Goal: Task Accomplishment & Management: Complete application form

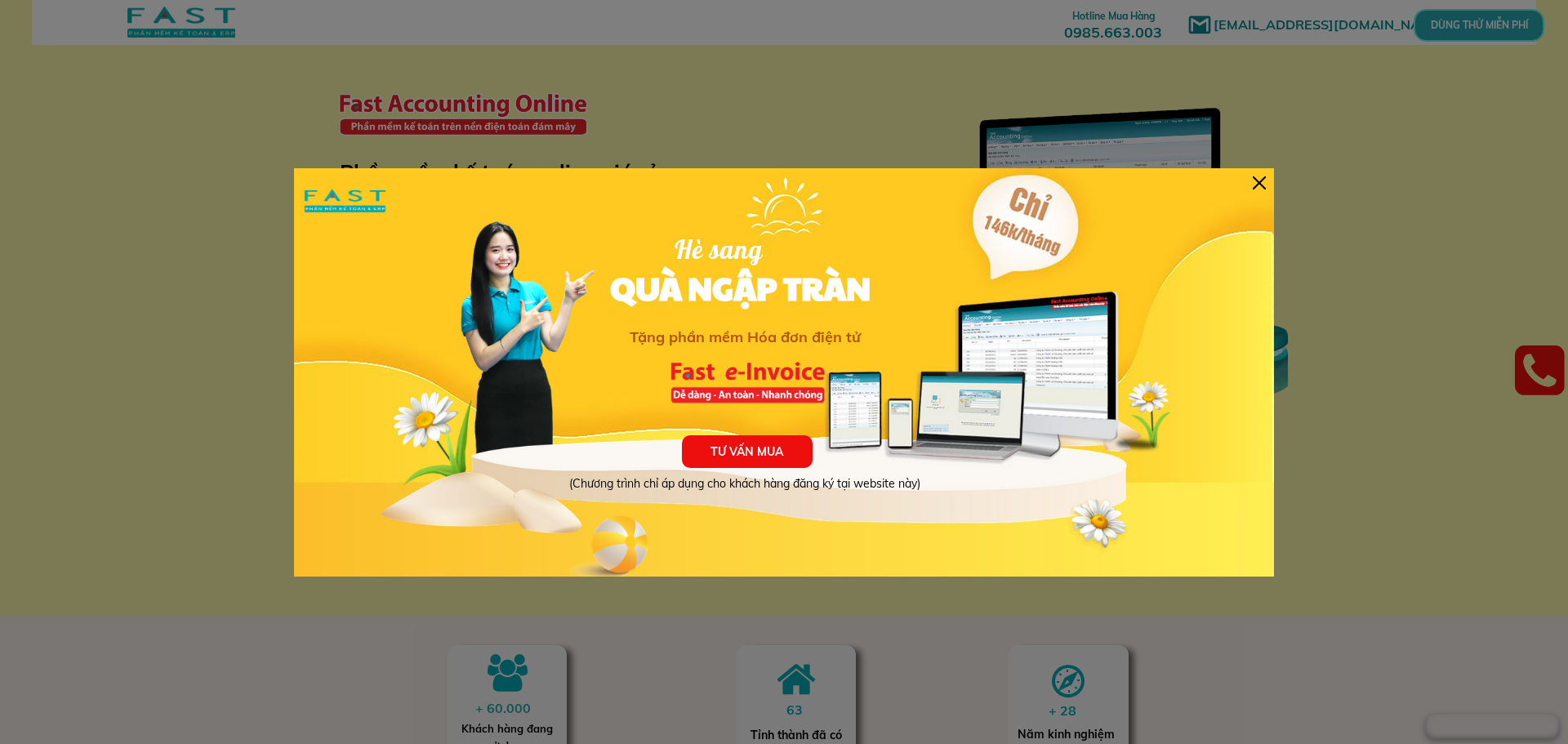
click at [1250, 184] on div "TƯ VẤN MUA (Chương trình chỉ áp dụng cho khách hàng đăng ký tại website này) Hè…" at bounding box center [784, 372] width 979 height 408
click at [1253, 181] on div at bounding box center [1259, 182] width 13 height 13
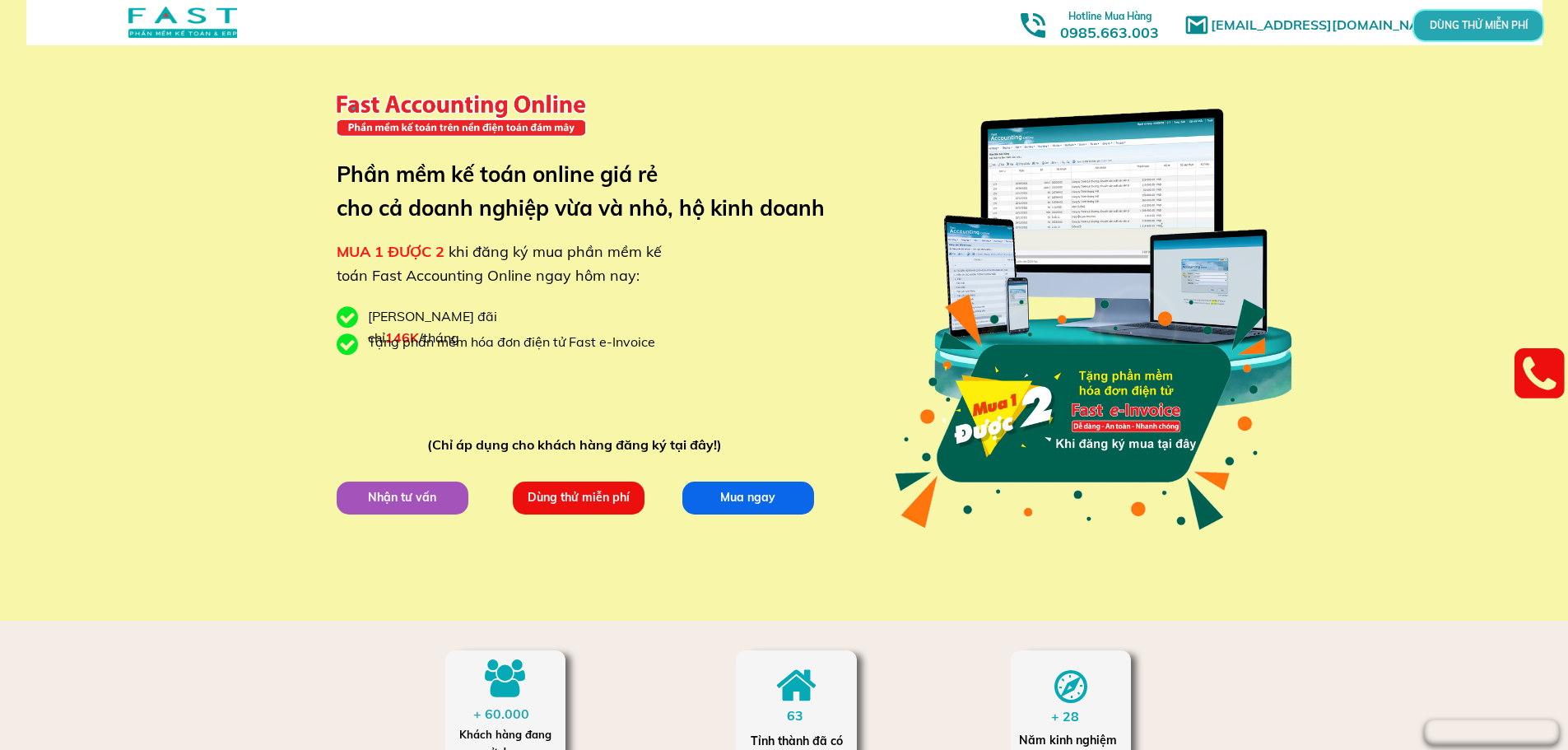
click at [583, 505] on p "Dùng thử miễn phí" at bounding box center [578, 498] width 133 height 33
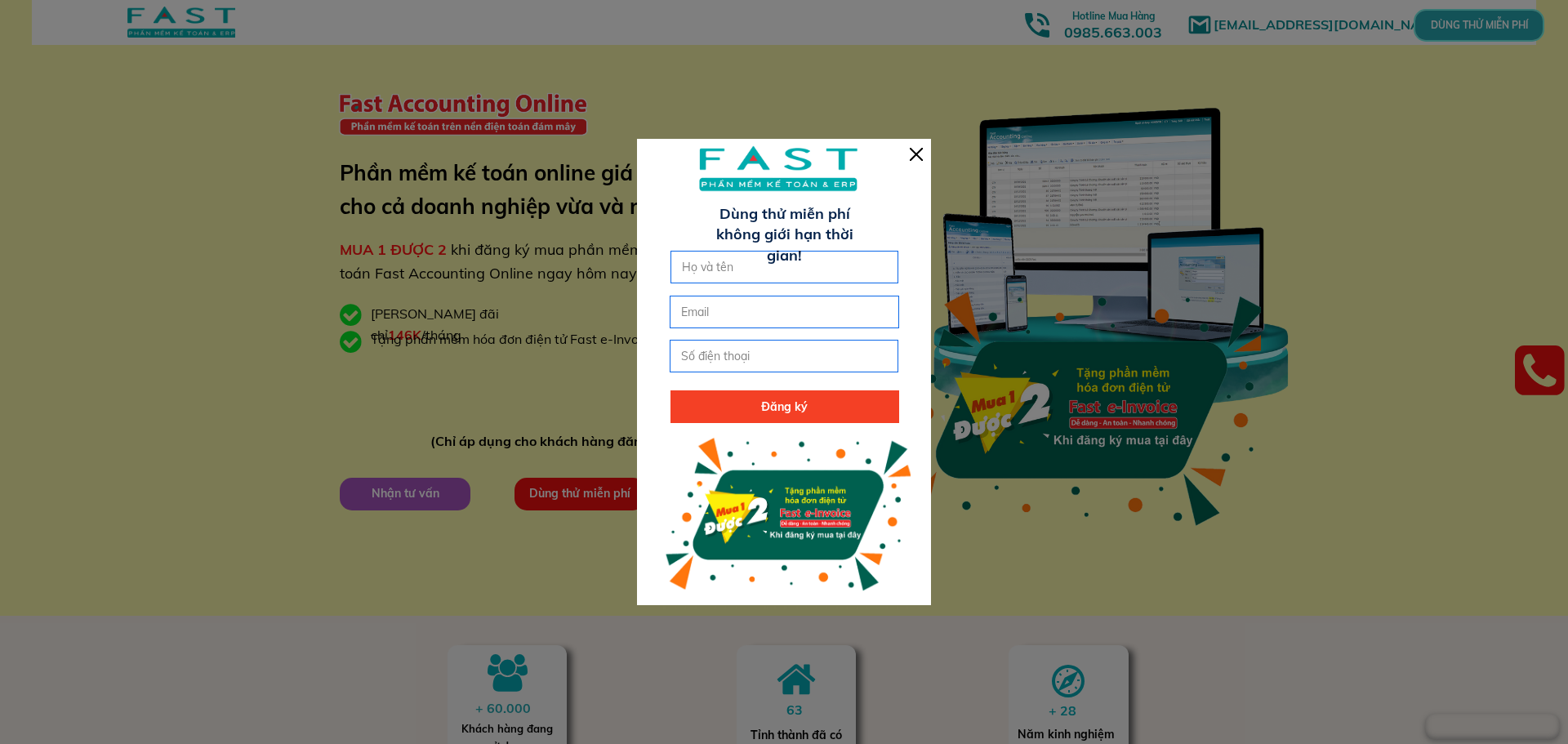
click at [735, 268] on input "text" at bounding box center [784, 267] width 214 height 31
type input "[PERSON_NAME]"
click at [745, 318] on input "email" at bounding box center [784, 312] width 214 height 31
drag, startPoint x: 1563, startPoint y: 122, endPoint x: 1538, endPoint y: 95, distance: 36.8
click at [1560, 120] on div at bounding box center [784, 372] width 1568 height 744
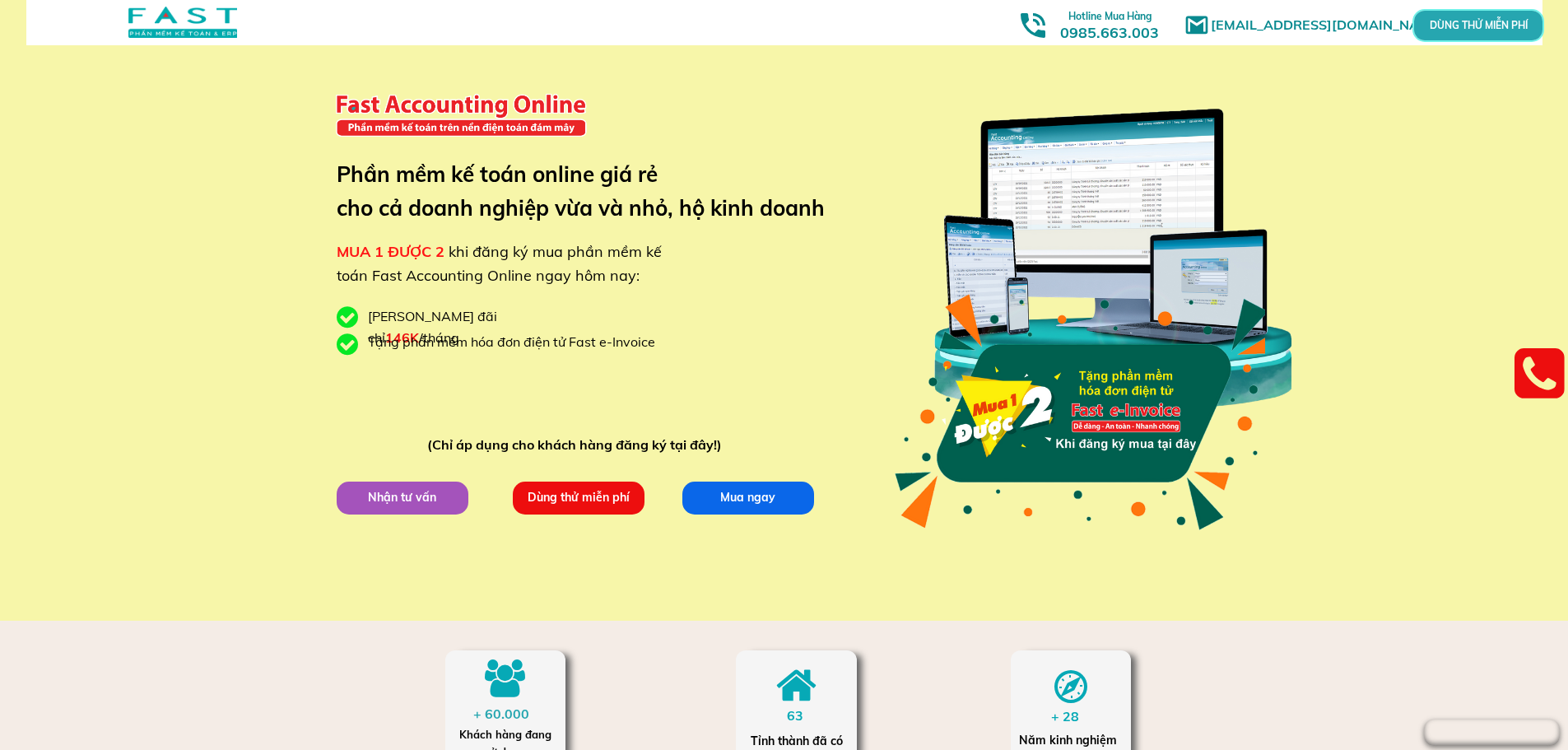
click at [581, 498] on p "Dùng thử miễn phí" at bounding box center [578, 498] width 135 height 34
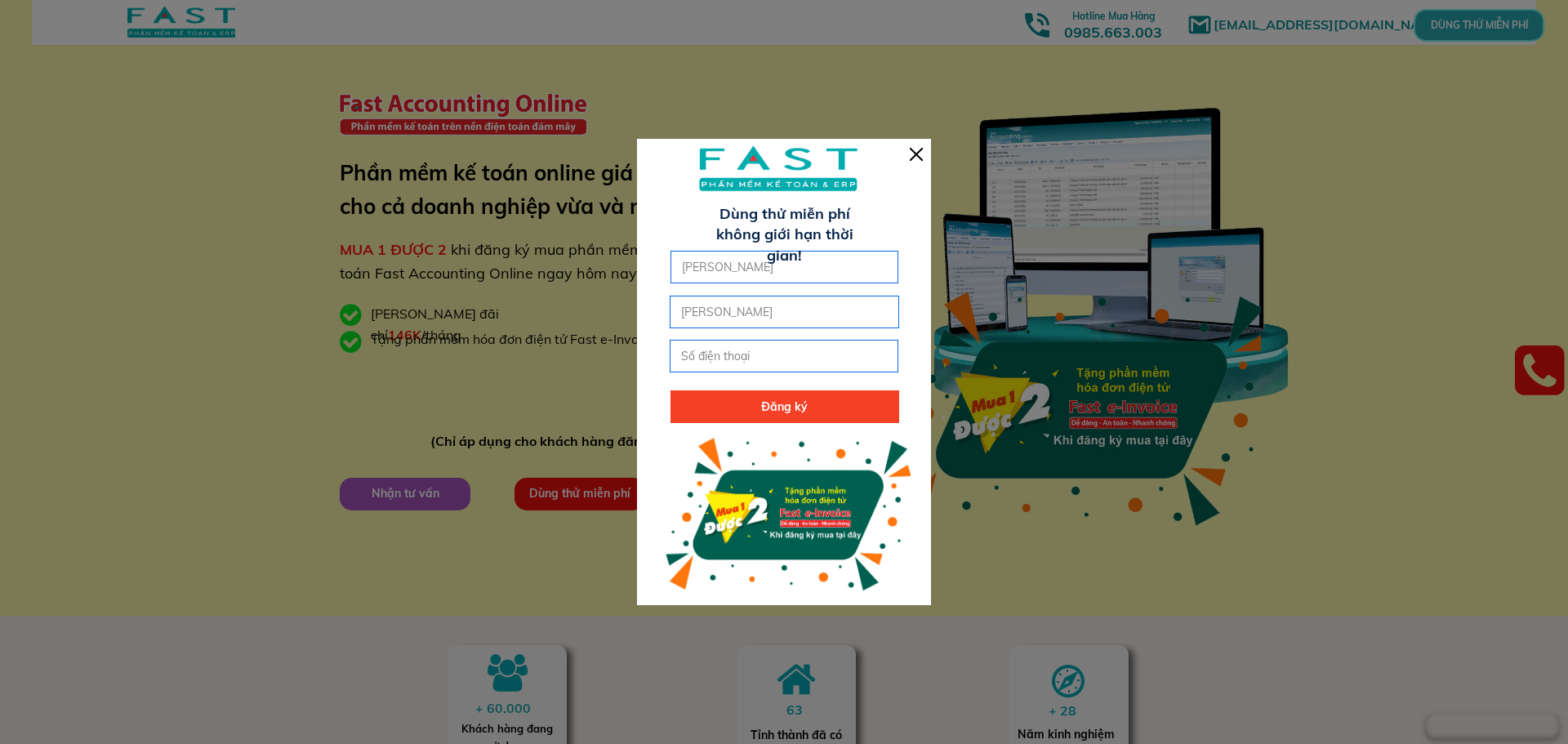
click at [733, 318] on input "[PERSON_NAME]" at bounding box center [784, 312] width 214 height 31
type input "[EMAIL_ADDRESS][DOMAIN_NAME]"
click at [730, 357] on input "tel" at bounding box center [784, 356] width 214 height 31
type input "0973037378"
click at [765, 402] on p "Đăng ký" at bounding box center [784, 406] width 229 height 33
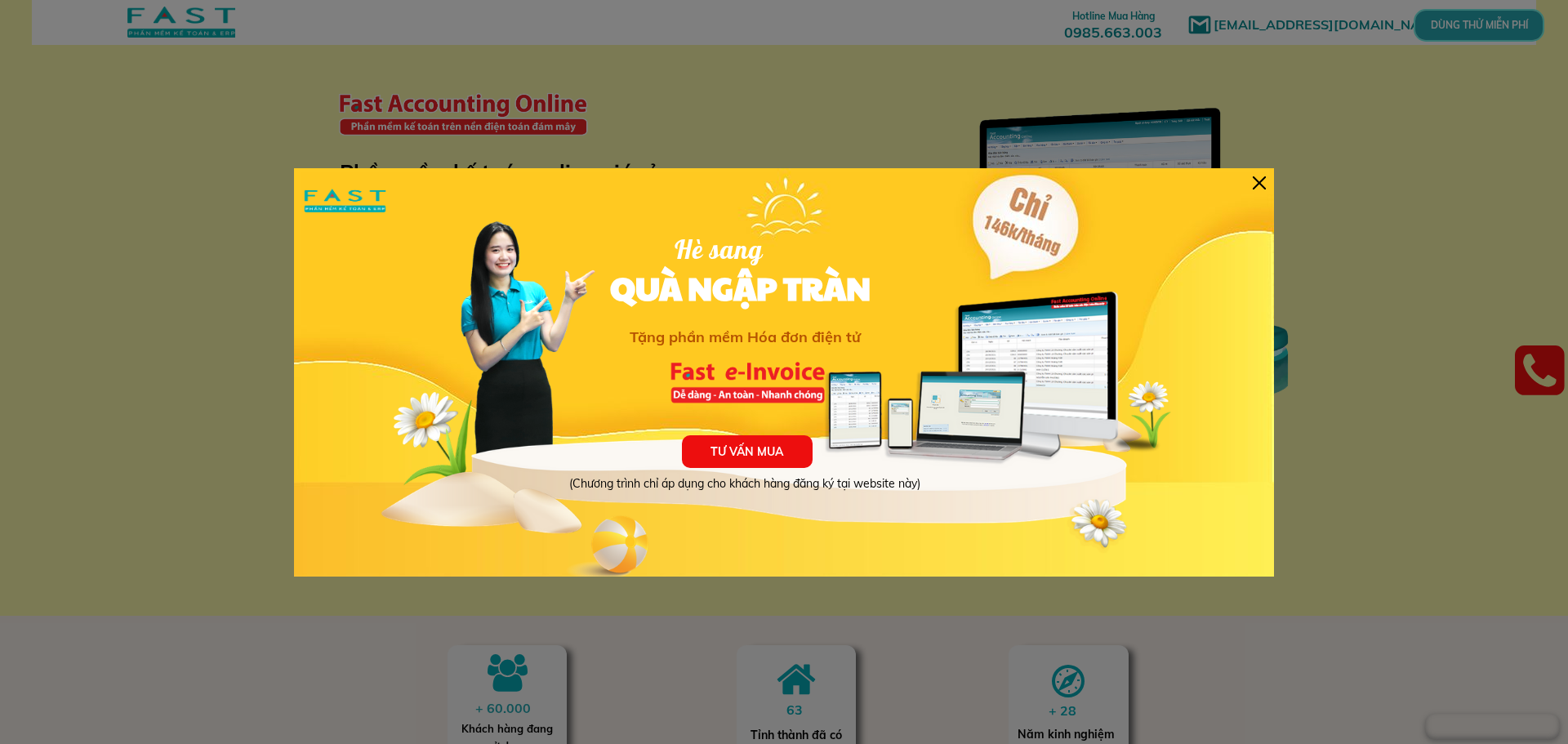
click at [1266, 183] on div "TƯ VẤN MUA (Chương trình chỉ áp dụng cho khách hàng đăng ký tại website này) Hè…" at bounding box center [784, 372] width 979 height 408
click at [1258, 186] on div at bounding box center [1259, 182] width 13 height 13
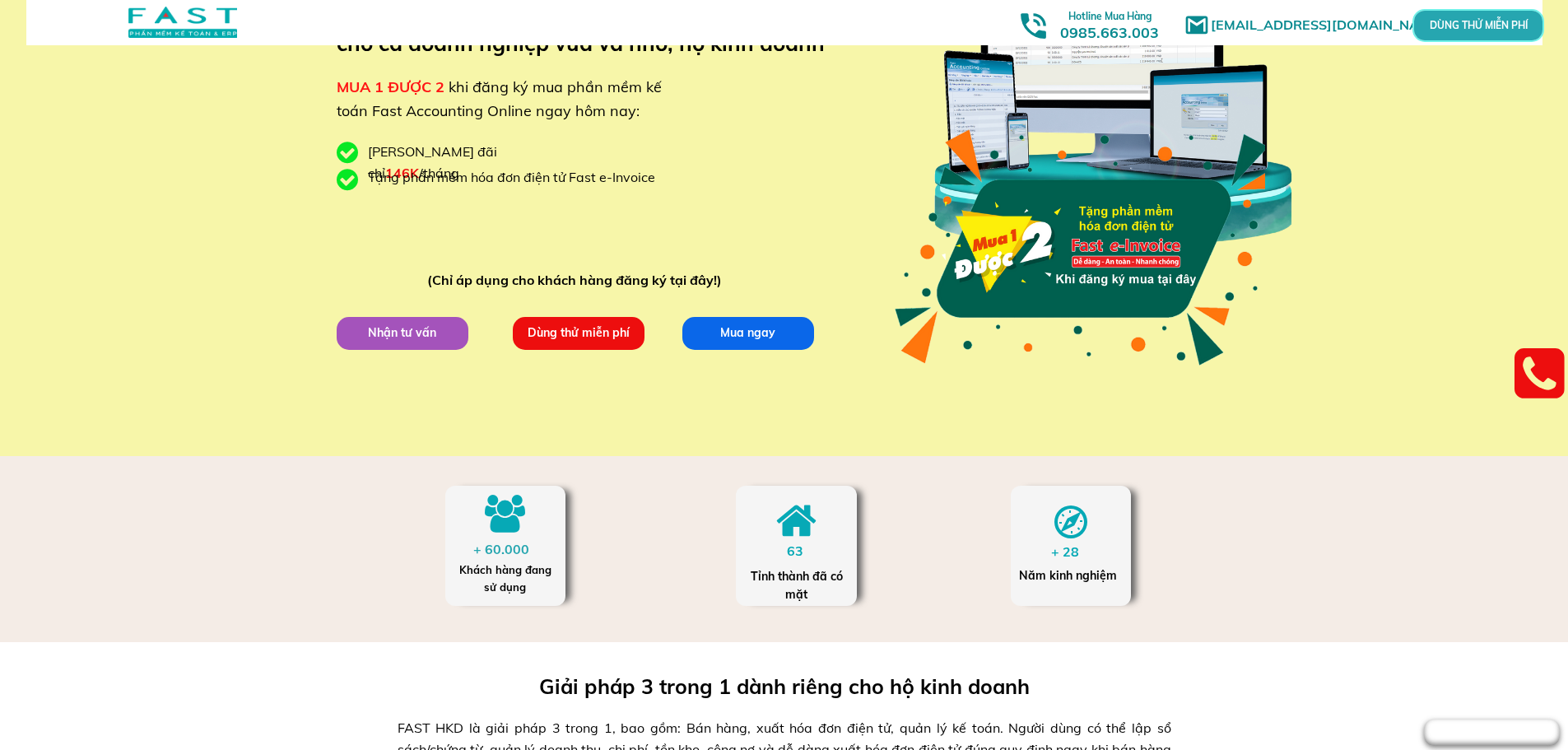
scroll to position [329, 0]
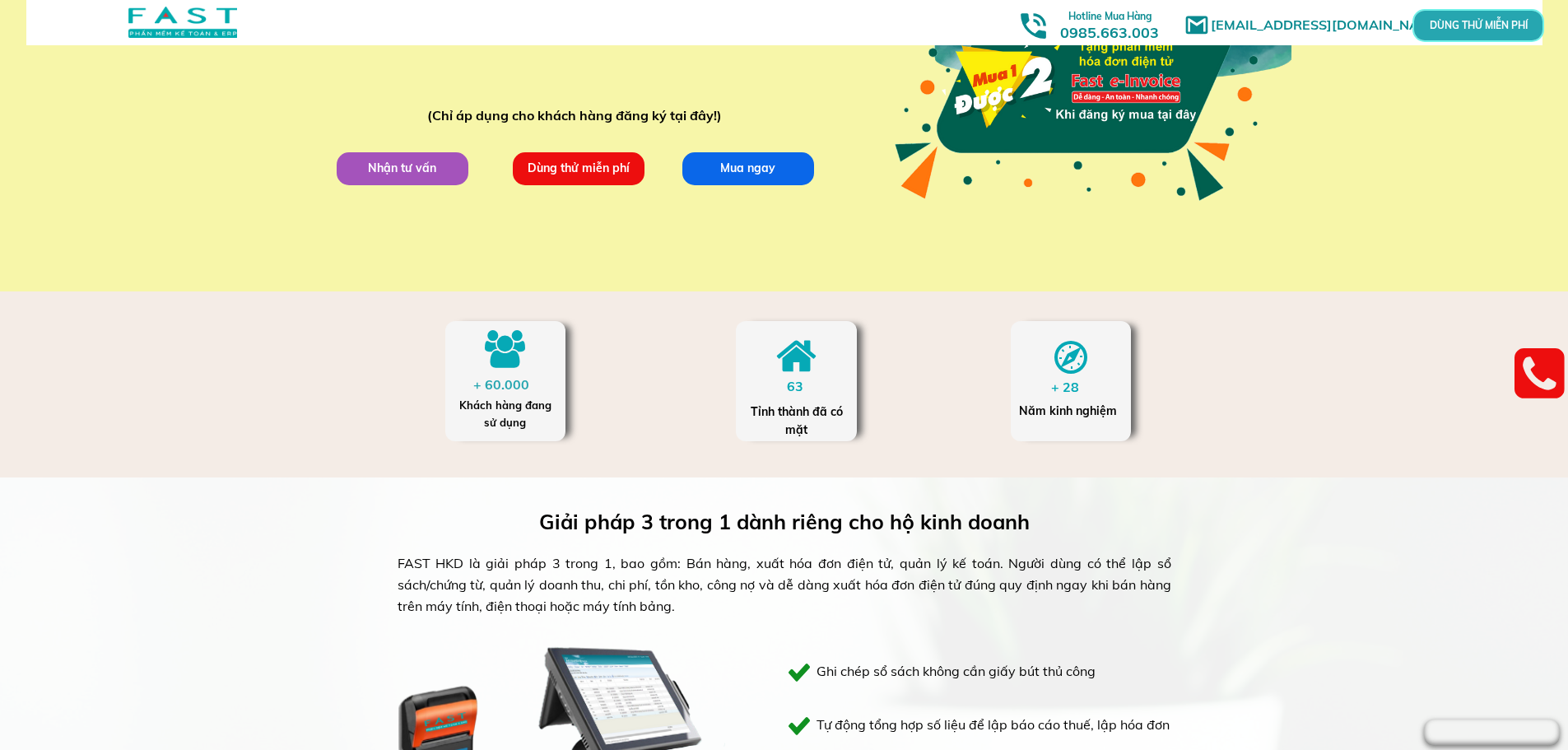
click at [595, 177] on p "Dùng thử miễn phí" at bounding box center [579, 169] width 132 height 33
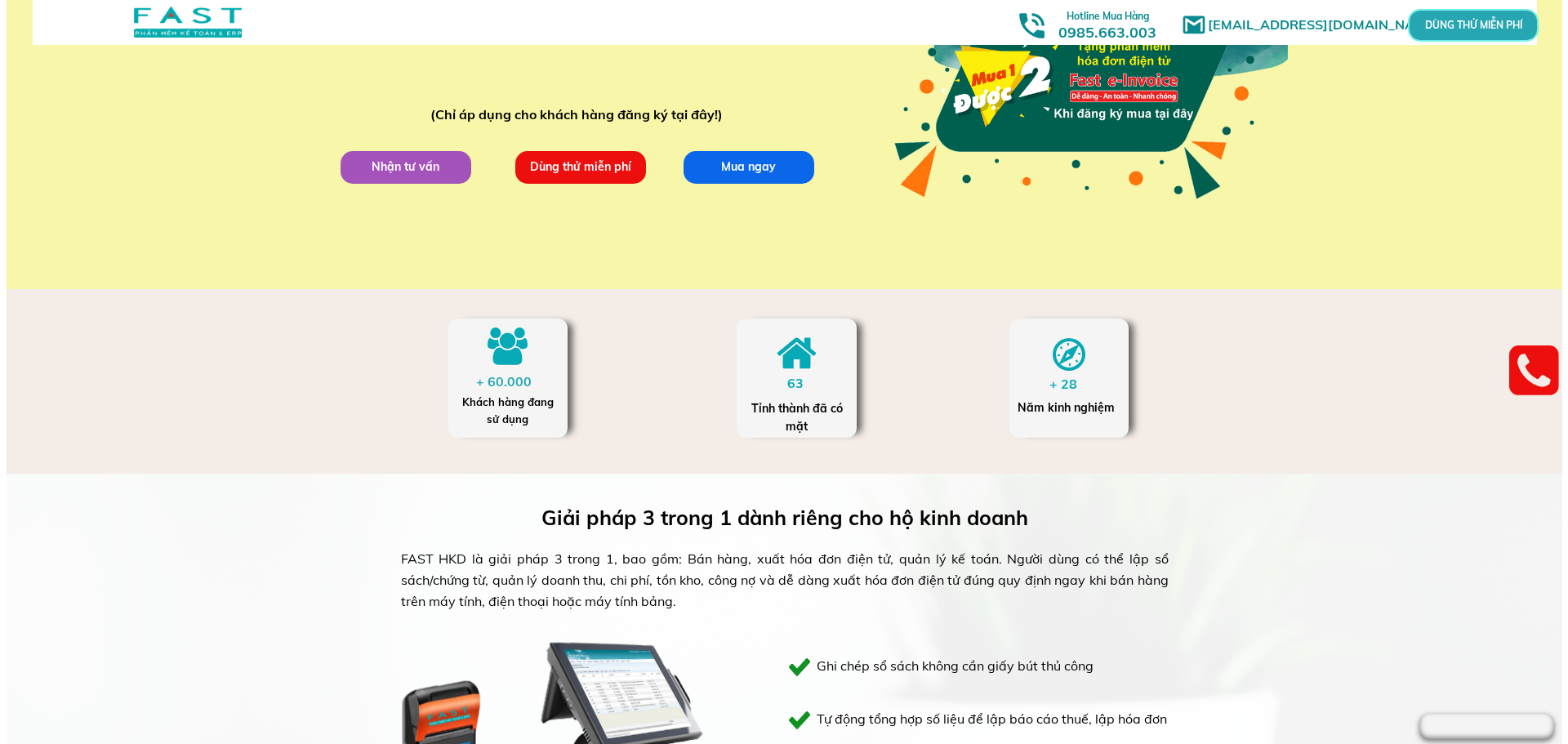
scroll to position [0, 0]
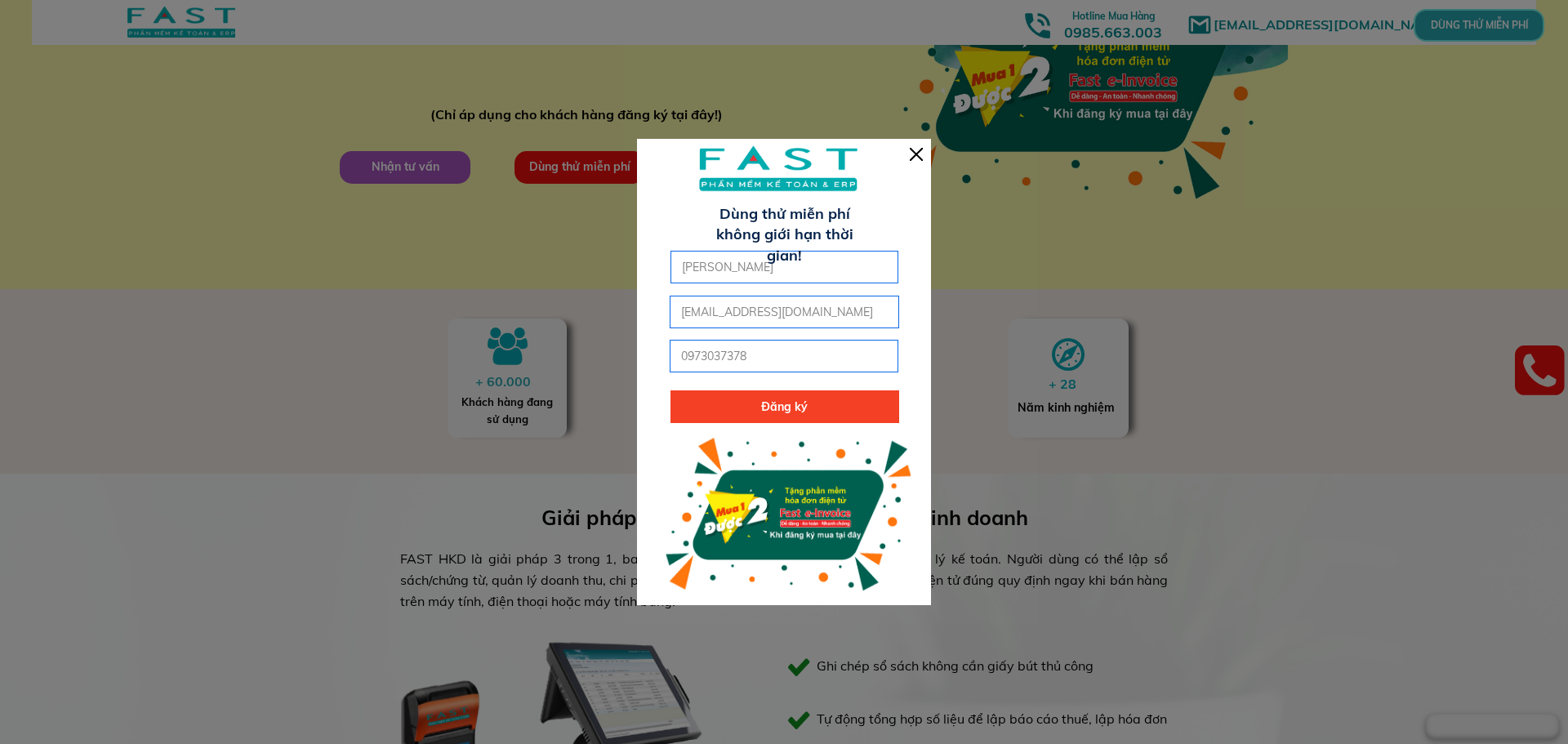
click at [925, 155] on div at bounding box center [784, 371] width 294 height 465
click at [922, 153] on div at bounding box center [916, 154] width 13 height 13
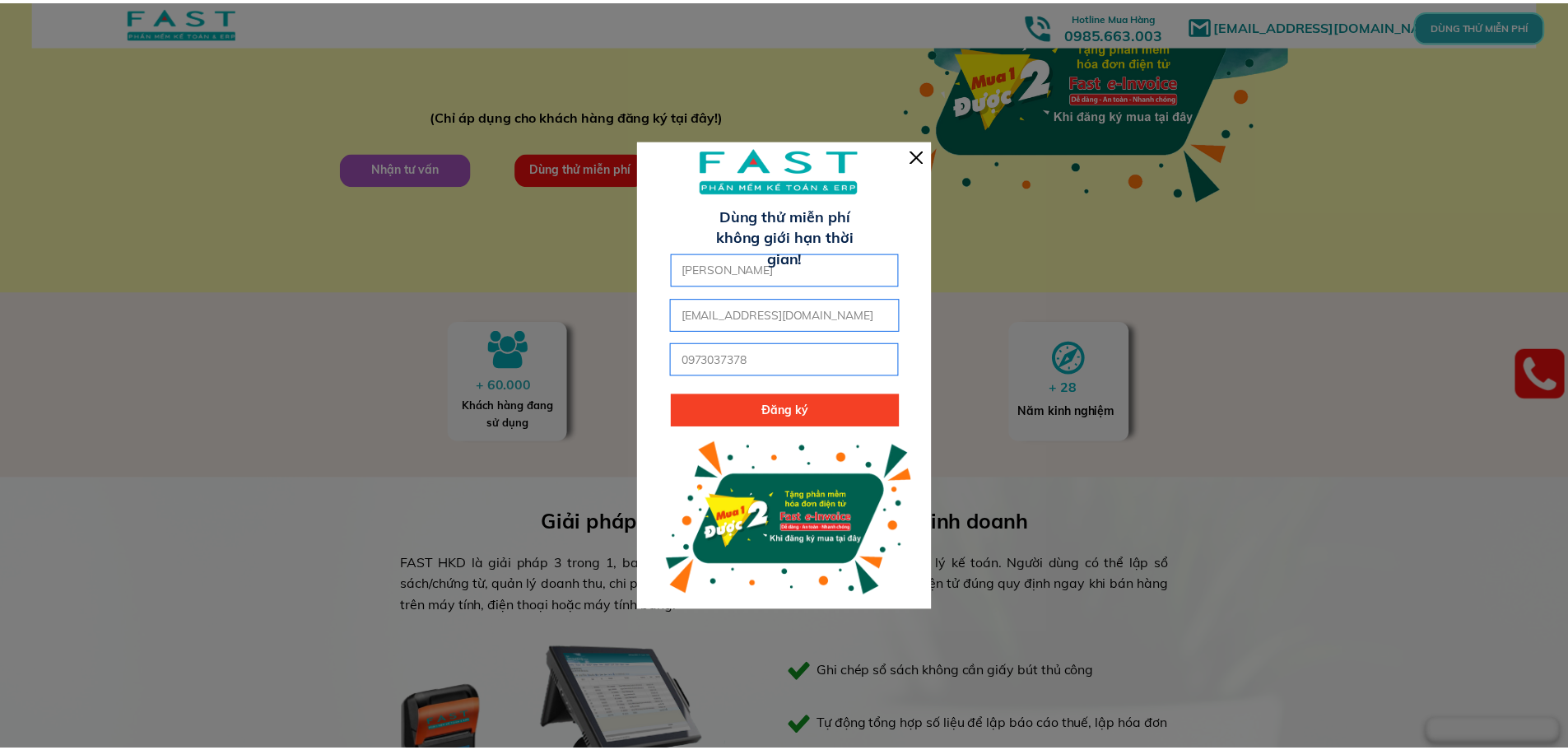
scroll to position [329, 0]
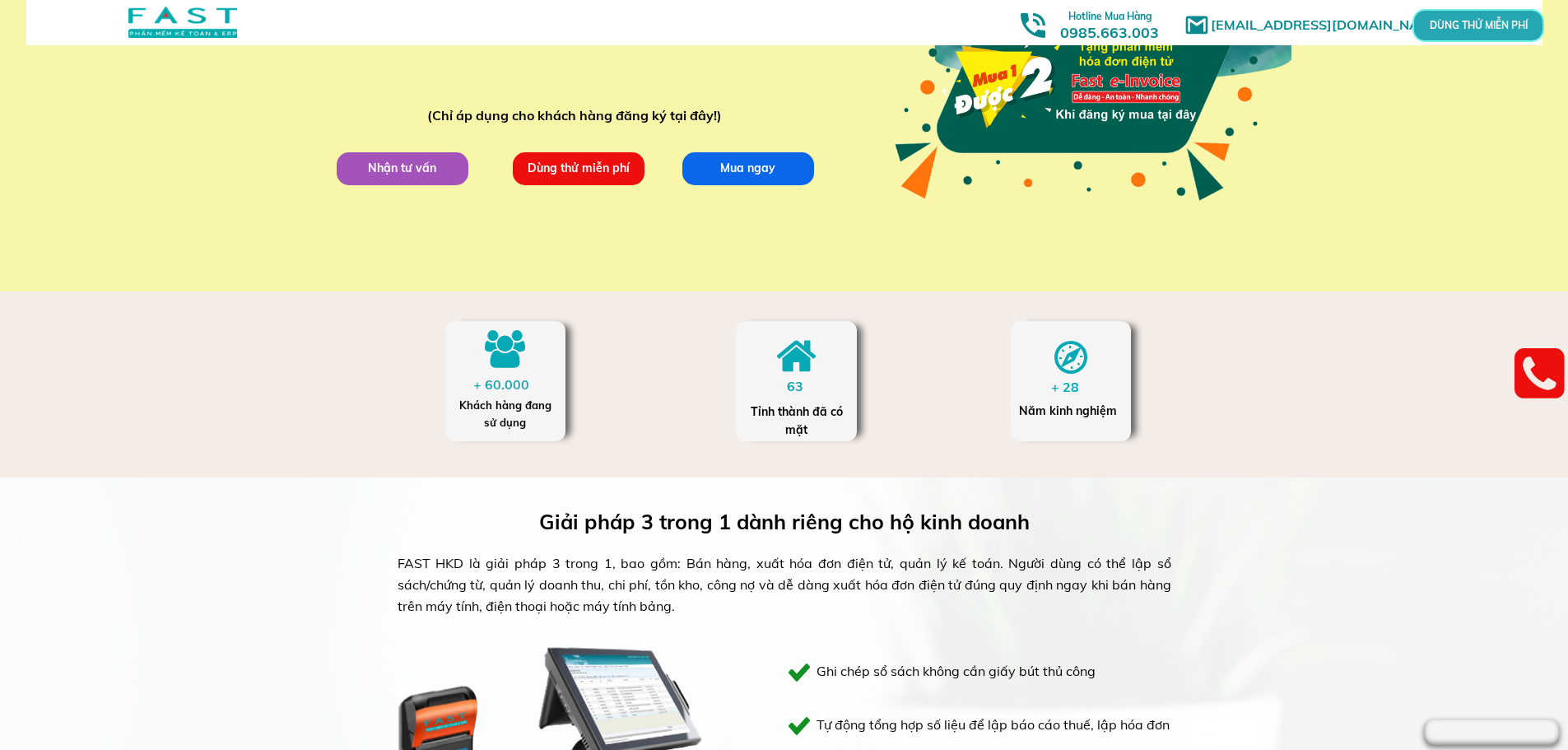
click at [1480, 27] on p "DÙNG THỬ MIỄN PHÍ" at bounding box center [1478, 26] width 38 height 9
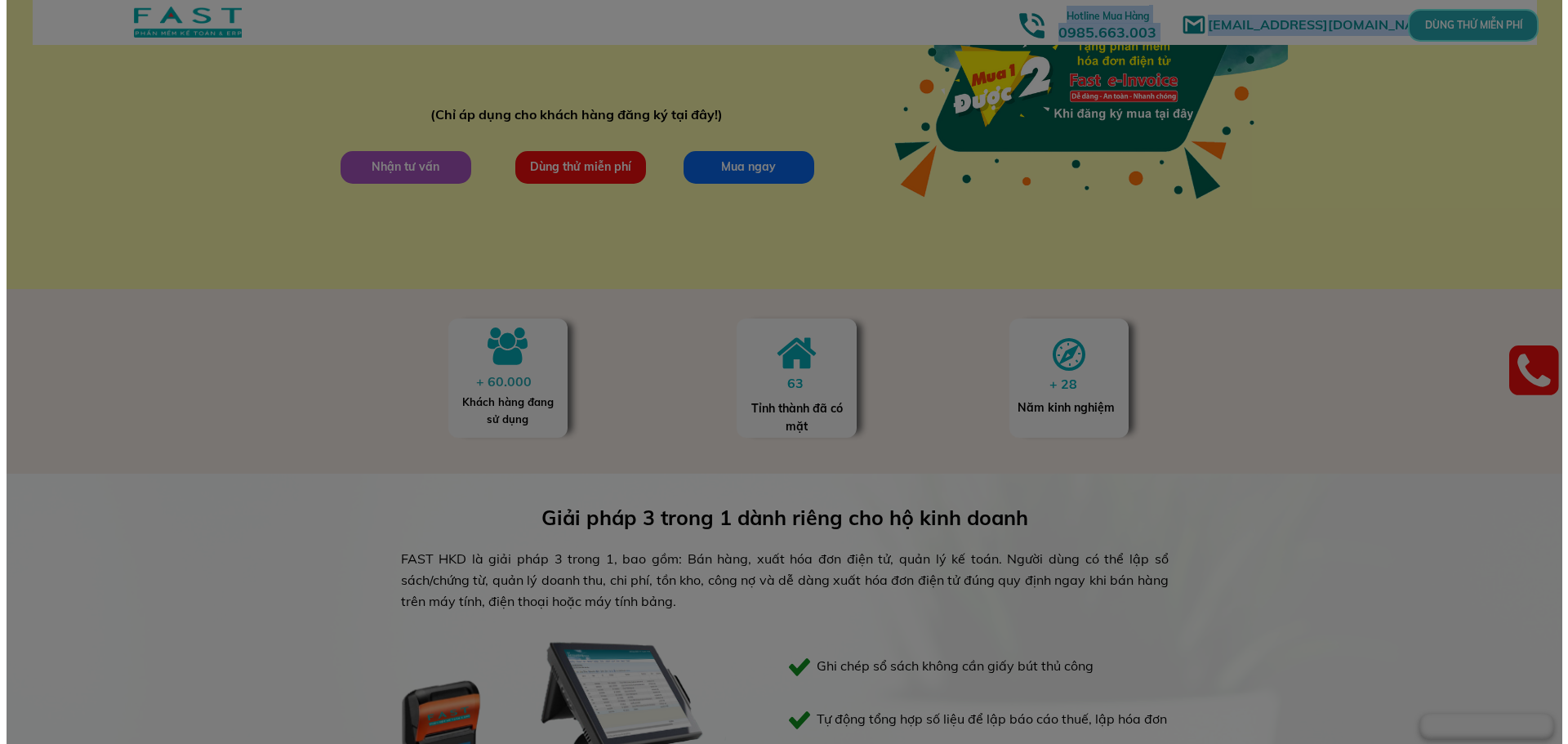
scroll to position [0, 0]
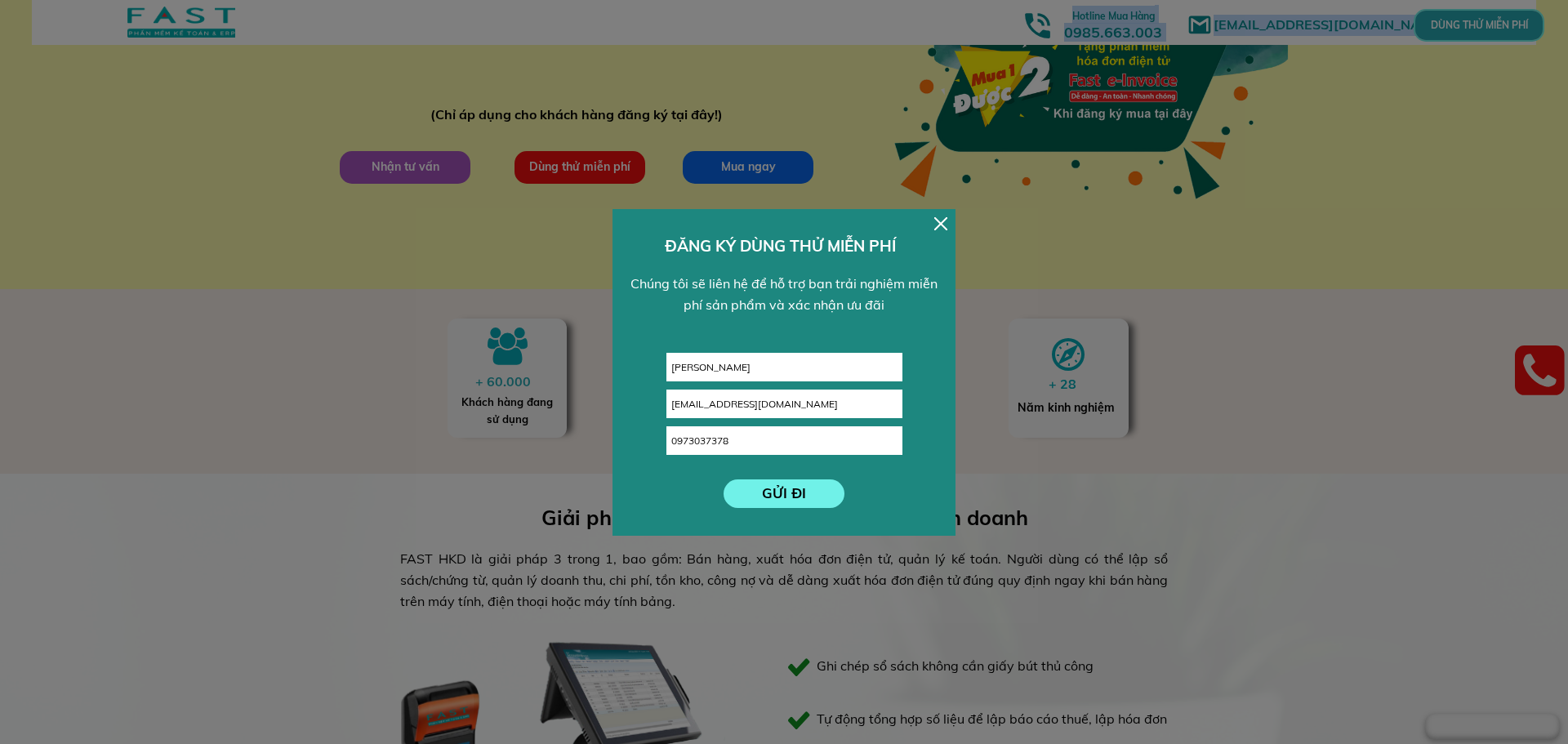
click at [803, 497] on p "GỬI ĐI" at bounding box center [784, 494] width 122 height 29
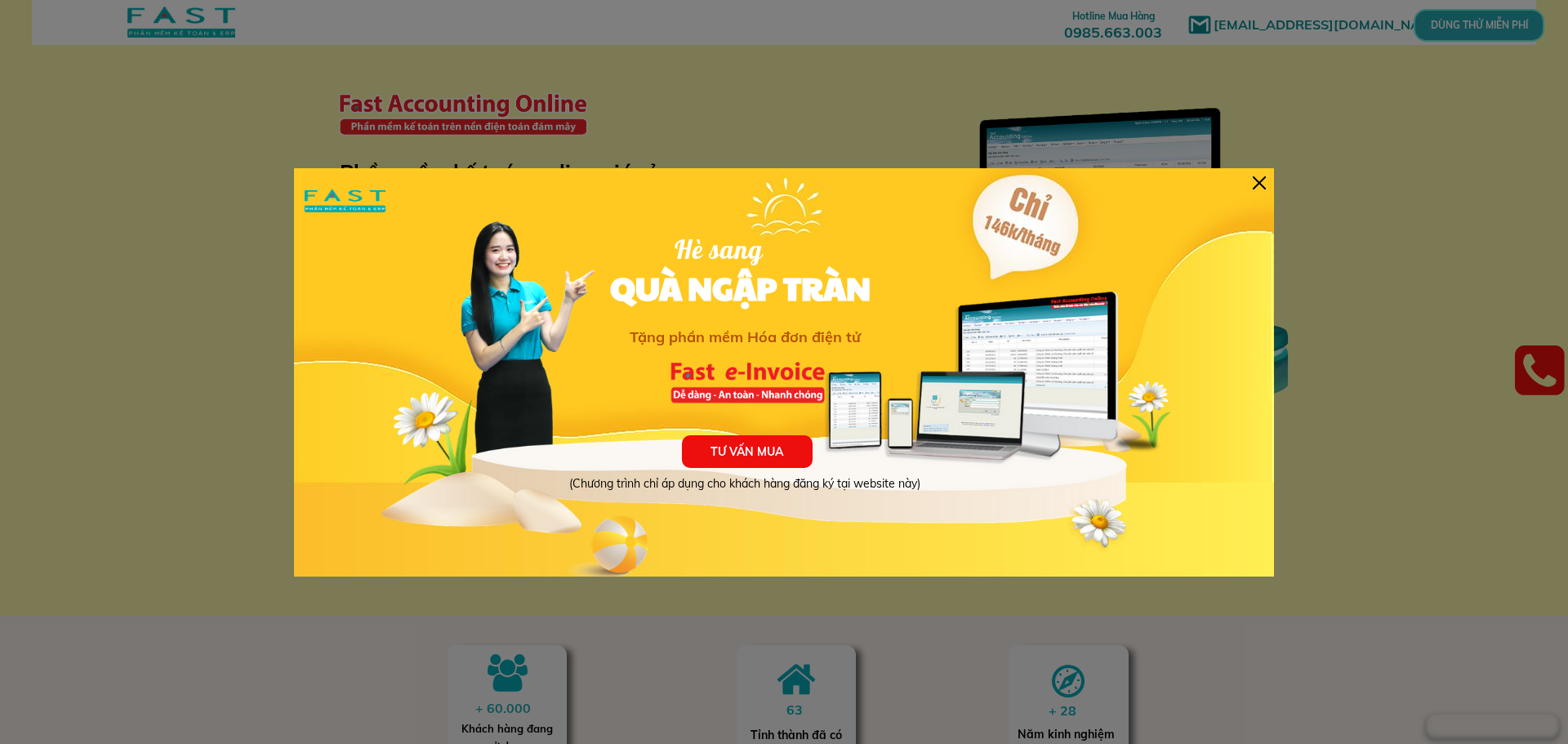
click at [1259, 191] on div "TƯ VẤN MUA (Chương trình chỉ áp dụng cho khách hàng đăng ký tại website này) Hè…" at bounding box center [784, 372] width 979 height 408
click at [1263, 185] on div at bounding box center [1259, 182] width 13 height 13
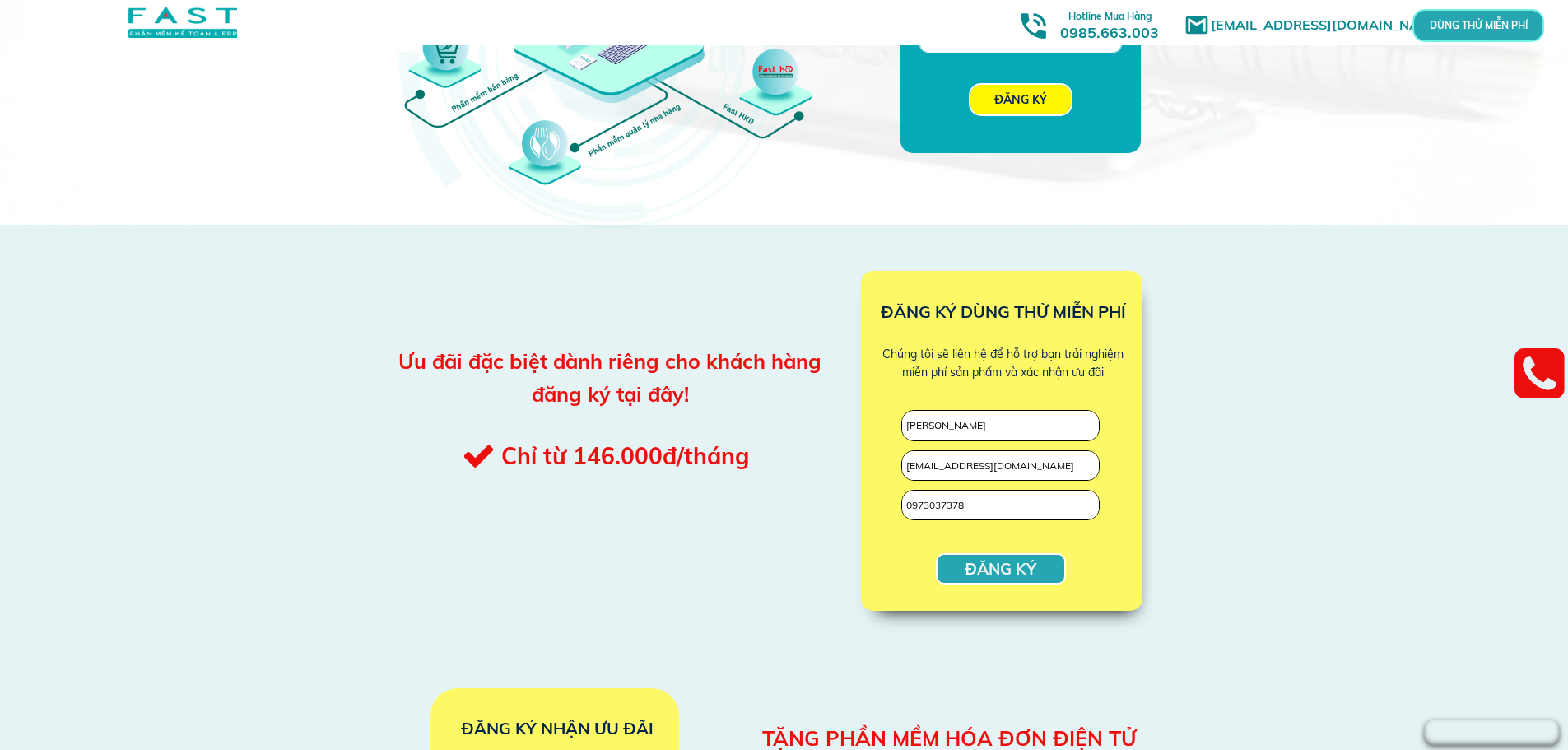
scroll to position [1070, 0]
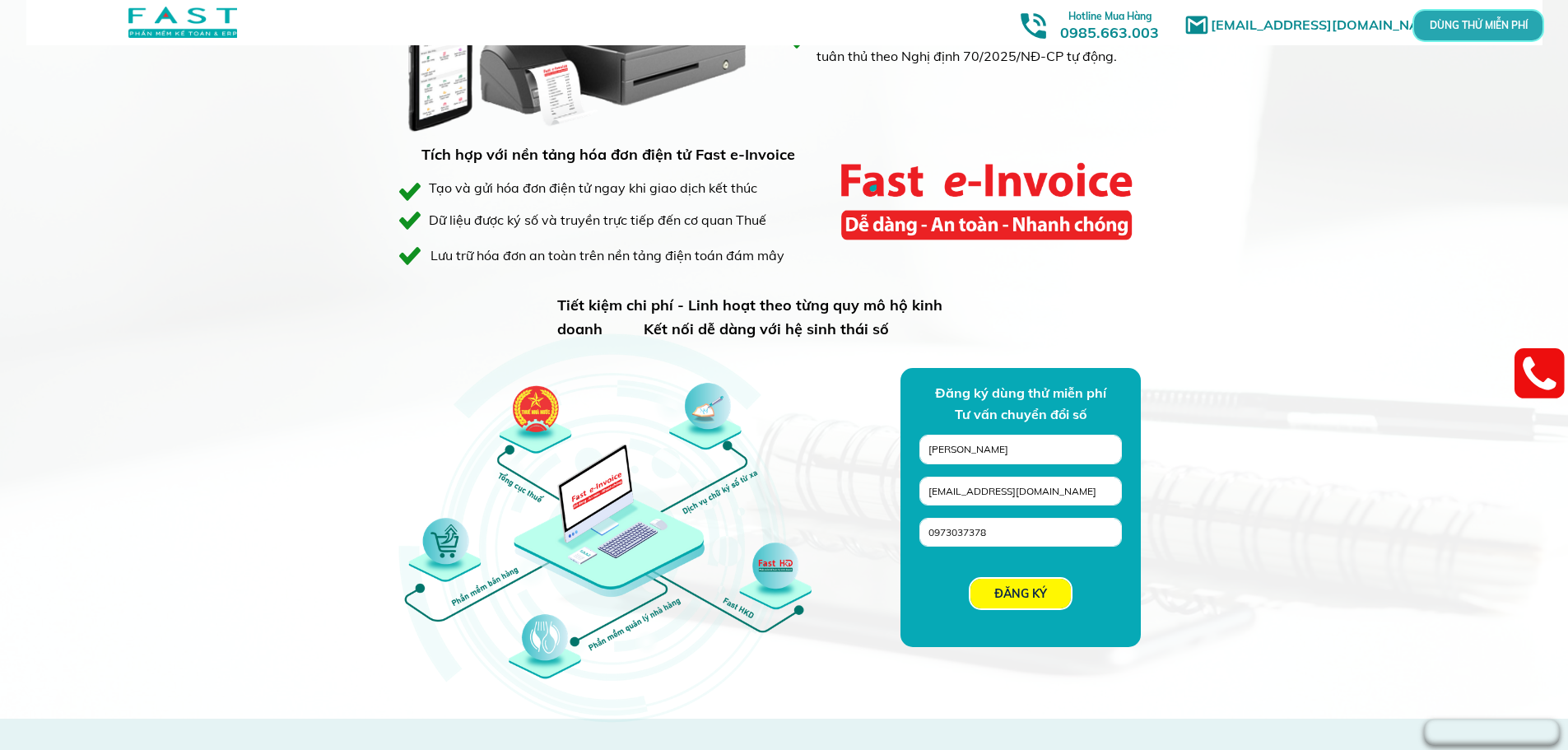
drag, startPoint x: 999, startPoint y: 530, endPoint x: 900, endPoint y: 532, distance: 99.0
click at [900, 532] on div "Giải pháp 3 trong 1 dành riêng cho hộ kinh doanh FAST HKD là giải pháp 3 trong …" at bounding box center [784, 228] width 790 height 983
drag, startPoint x: 1096, startPoint y: 492, endPoint x: 915, endPoint y: 493, distance: 181.0
click at [914, 495] on div "Giải pháp 3 trong 1 dành riêng cho hộ kinh doanh FAST HKD là giải pháp 3 trong …" at bounding box center [784, 228] width 790 height 983
drag, startPoint x: 1016, startPoint y: 451, endPoint x: 894, endPoint y: 440, distance: 122.5
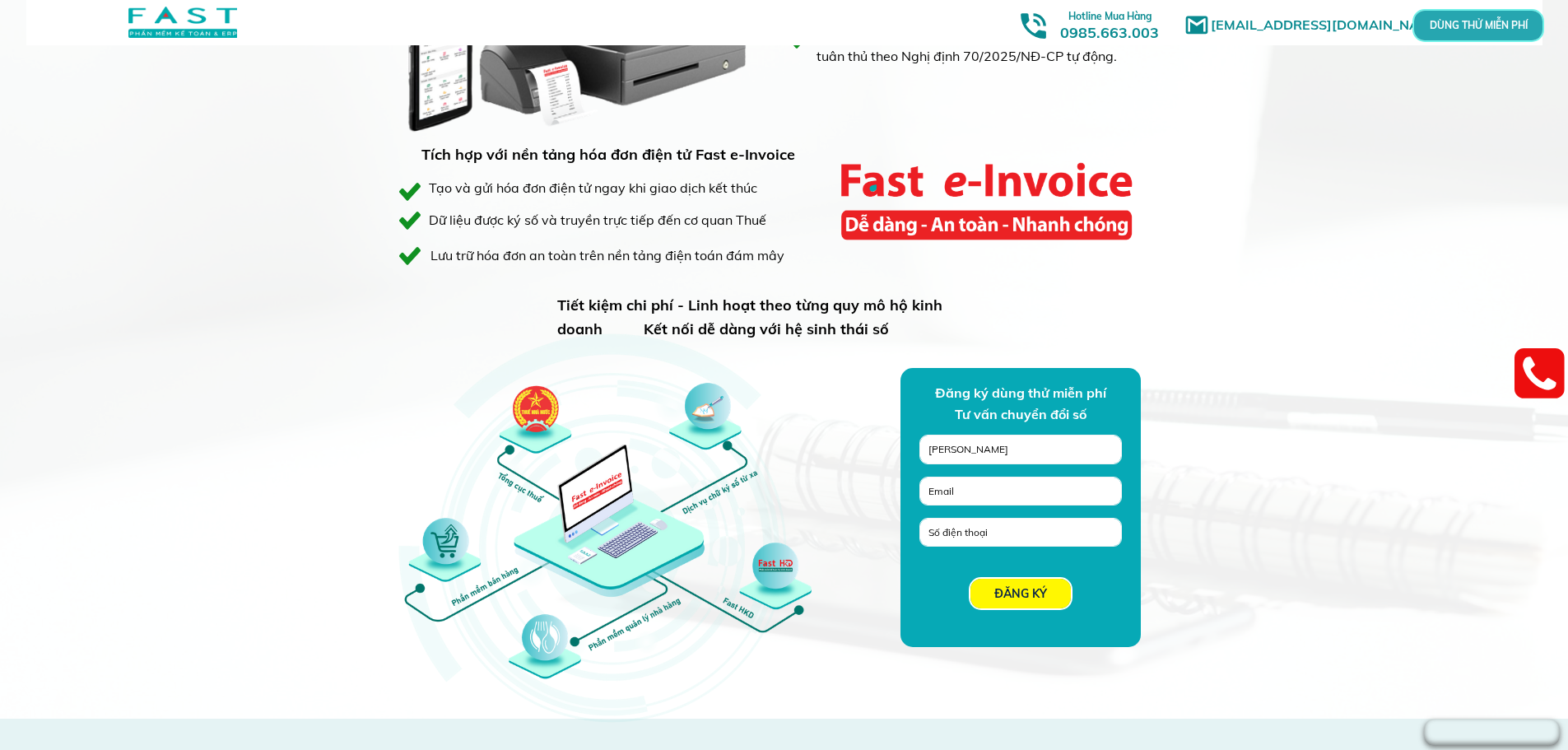
click at [894, 441] on div "Giải pháp 3 trong 1 dành riêng cho hộ kinh doanh FAST HKD là giải pháp 3 trong …" at bounding box center [784, 228] width 790 height 983
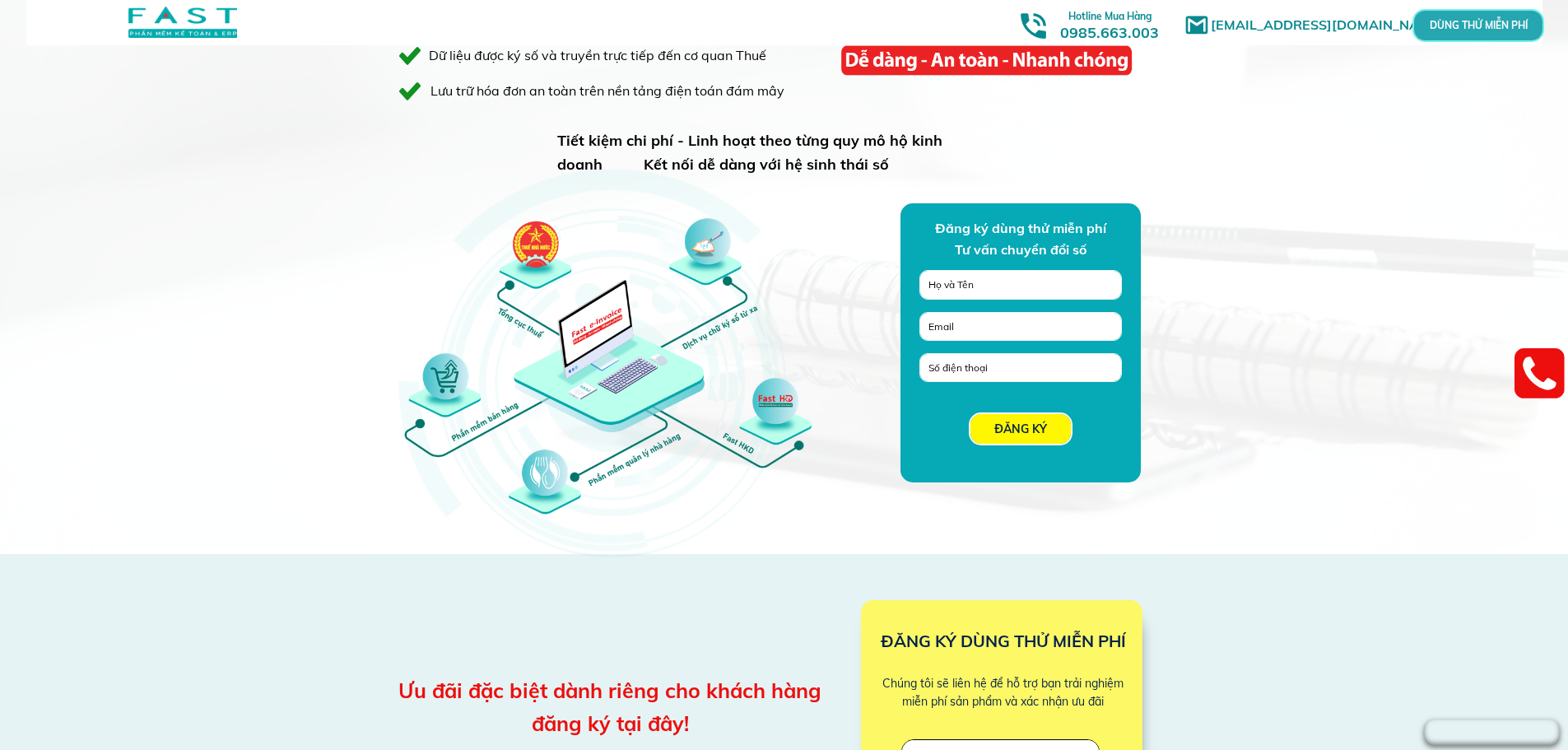
scroll to position [1812, 0]
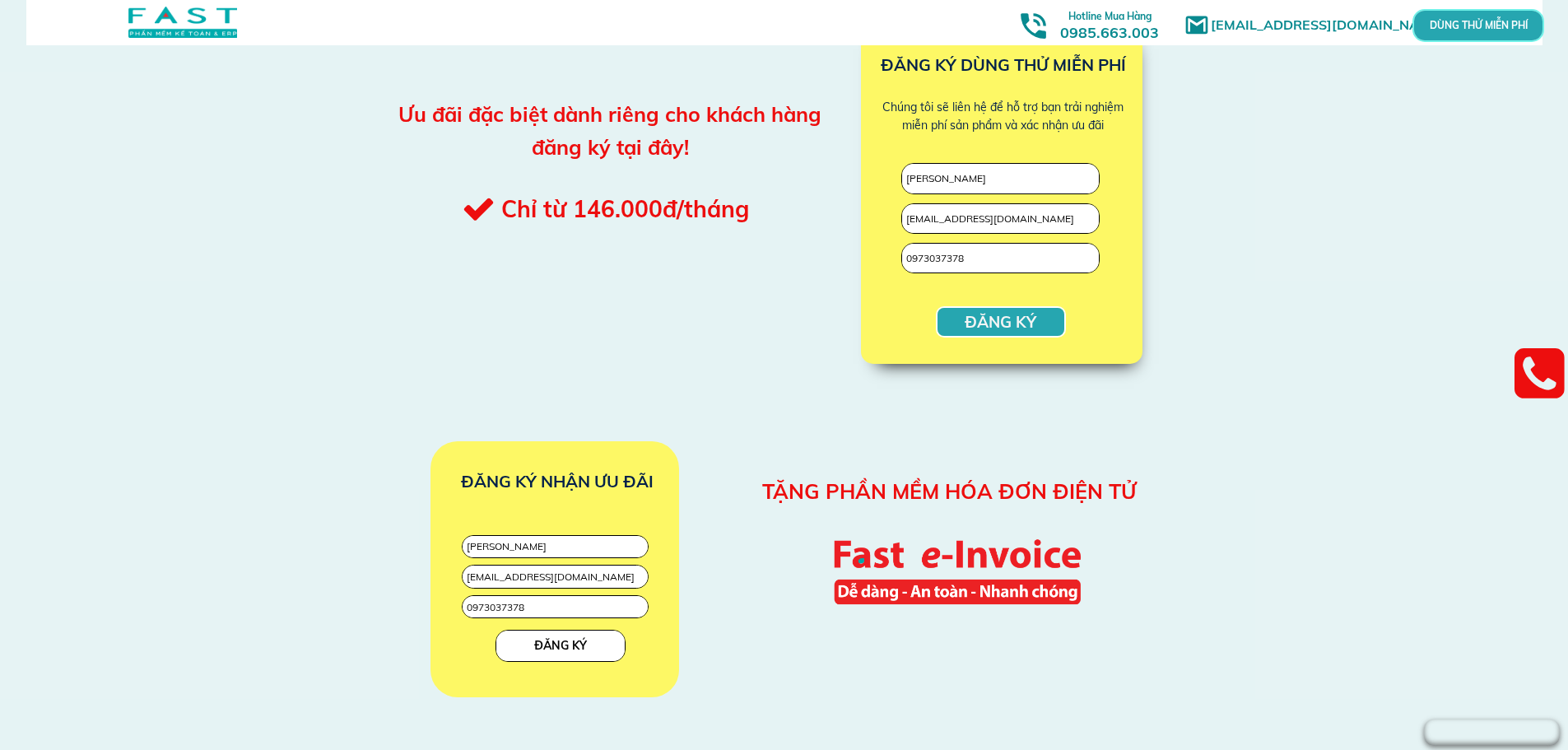
drag, startPoint x: 1064, startPoint y: 217, endPoint x: 893, endPoint y: 209, distance: 171.2
click at [893, 209] on div "ĐĂNG KÝ nguyễn thị hương nguyenhuong19882020@gmail.com 0973037378 ĐĂNG KÝ DÙNG …" at bounding box center [784, 187] width 790 height 417
drag, startPoint x: 990, startPoint y: 249, endPoint x: 867, endPoint y: 256, distance: 123.2
click at [867, 256] on div "ĐĂNG KÝ nguyễn thị hương 0973037378 ĐĂNG KÝ DÙNG THỬ MIỄN PHÍ Chúng tôi sẽ liên…" at bounding box center [784, 187] width 790 height 417
drag, startPoint x: 994, startPoint y: 184, endPoint x: 863, endPoint y: 183, distance: 131.0
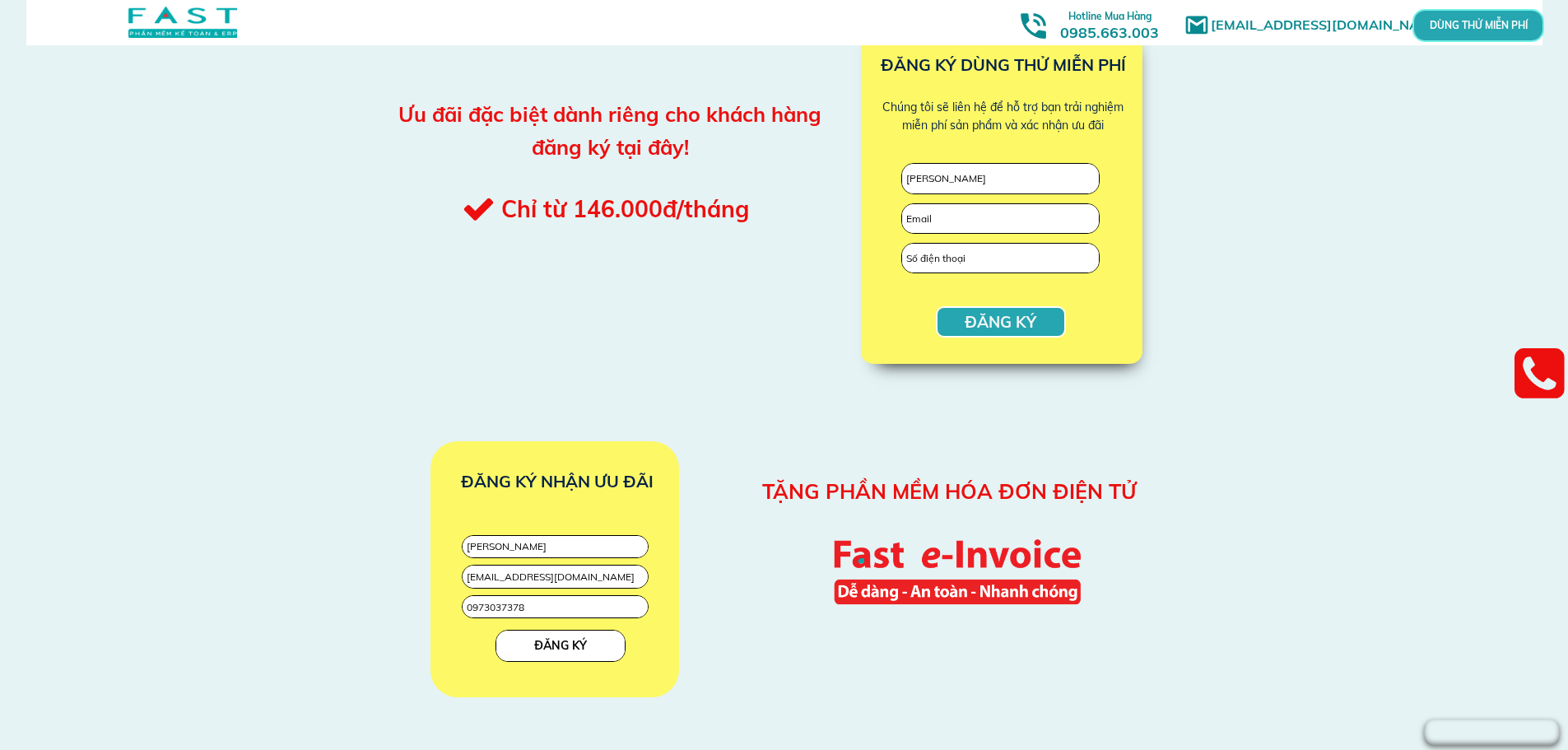
click at [863, 183] on div "ĐĂNG KÝ nguyễn thị hương ĐĂNG KÝ DÙNG THỬ MIỄN PHÍ Chúng tôi sẽ liên hệ để hỗ t…" at bounding box center [784, 187] width 790 height 417
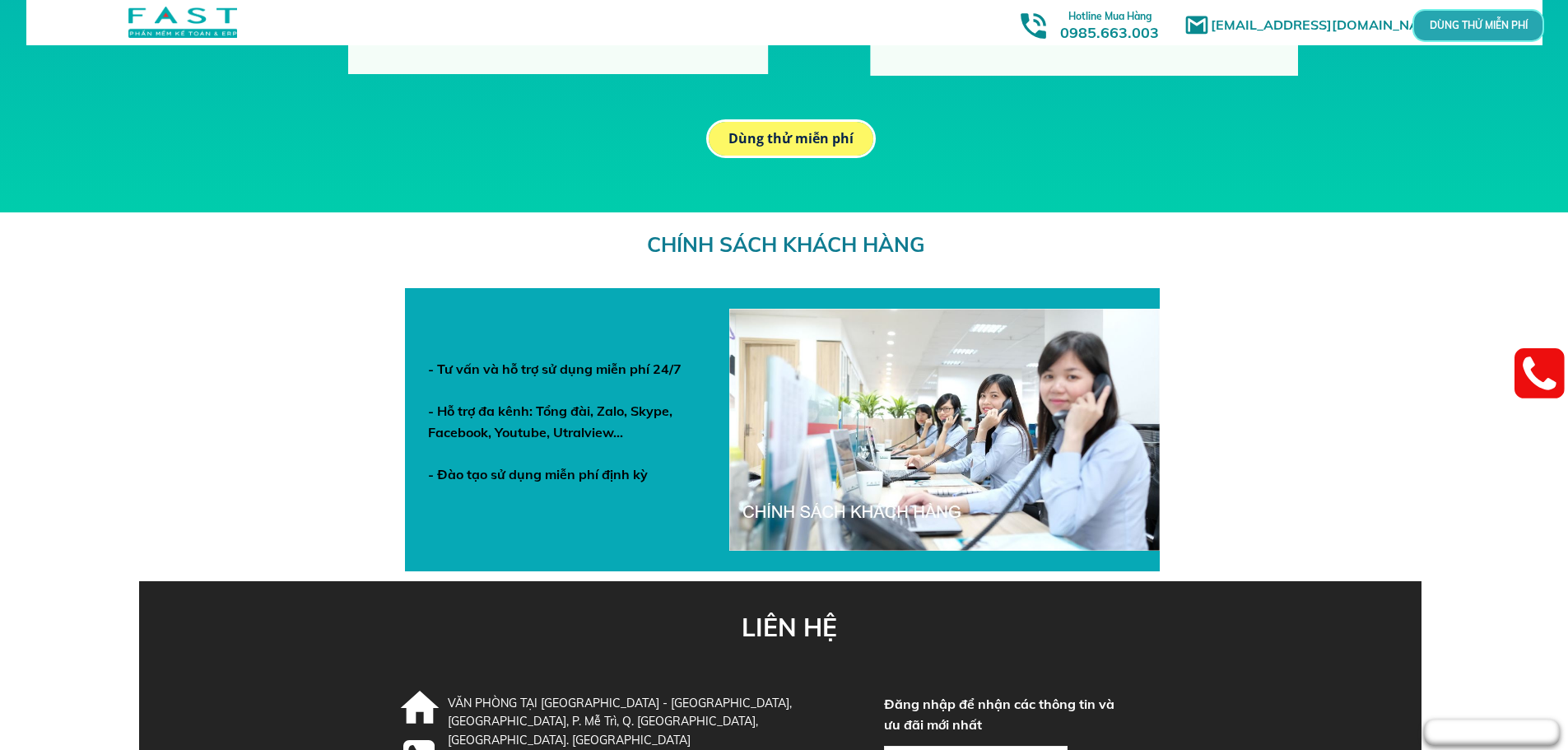
scroll to position [5700, 0]
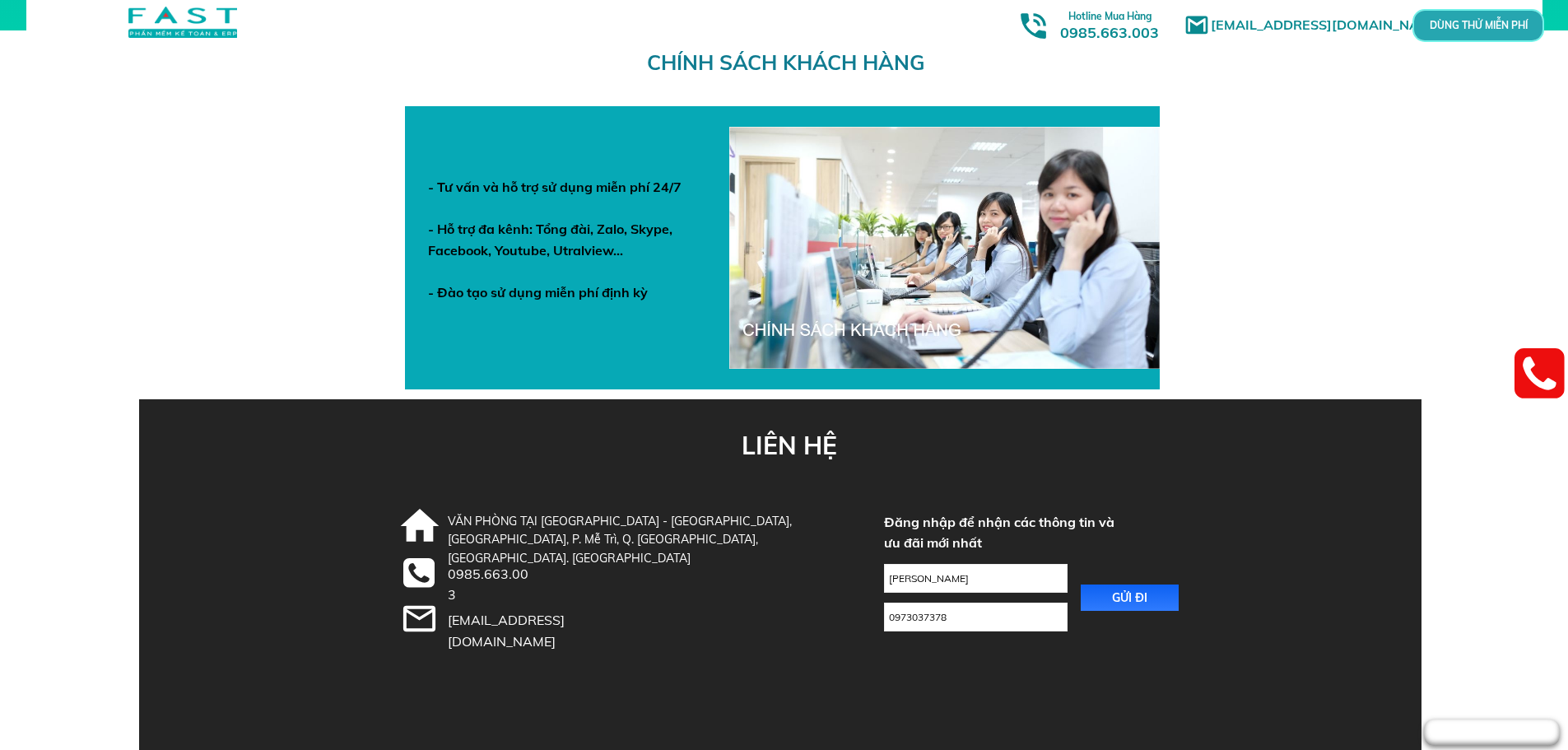
drag, startPoint x: 988, startPoint y: 575, endPoint x: 872, endPoint y: 573, distance: 116.0
click at [872, 573] on div "LIÊN HỆ GỬI ĐI 0973037378 nguyễn thị hương Đăng nhập để nhận các thông tin và ư…" at bounding box center [784, 575] width 790 height 351
drag, startPoint x: 976, startPoint y: 623, endPoint x: 874, endPoint y: 610, distance: 102.8
click at [874, 610] on div "LIÊN HỆ GỬI ĐI 0973037378 Đăng nhập để nhận các thông tin và ưu đãi mới nhất VĂ…" at bounding box center [784, 575] width 790 height 351
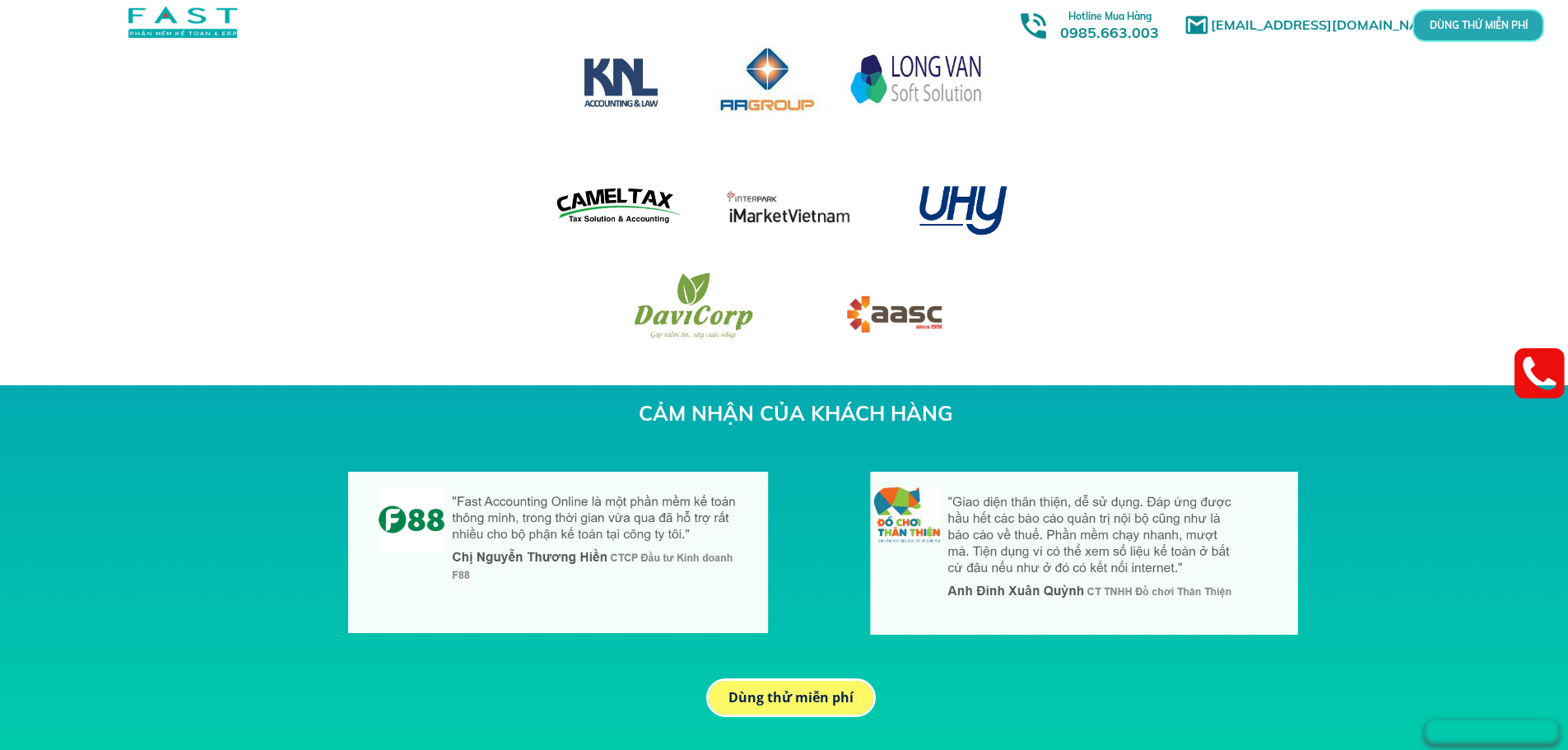
scroll to position [4547, 0]
